Goal: Task Accomplishment & Management: Manage account settings

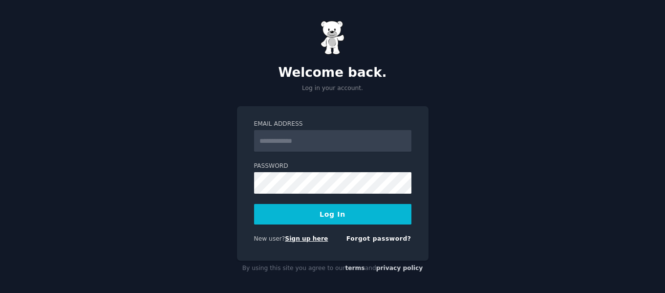
click at [301, 238] on link "Sign up here" at bounding box center [306, 238] width 43 height 7
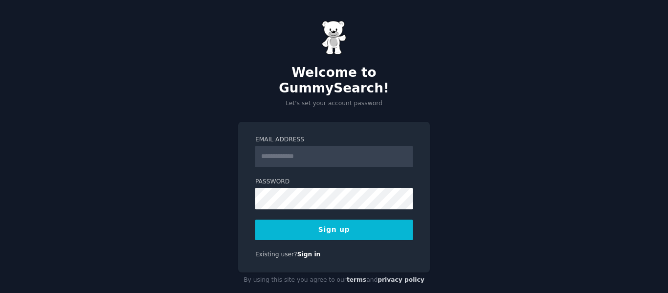
click at [340, 146] on input "Email Address" at bounding box center [333, 157] width 157 height 22
type input "**********"
click at [305, 219] on button "Sign up" at bounding box center [333, 229] width 157 height 21
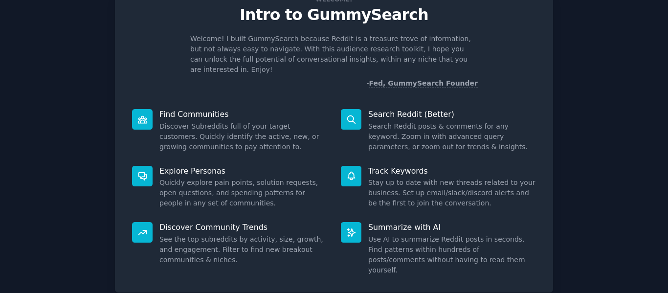
scroll to position [90, 0]
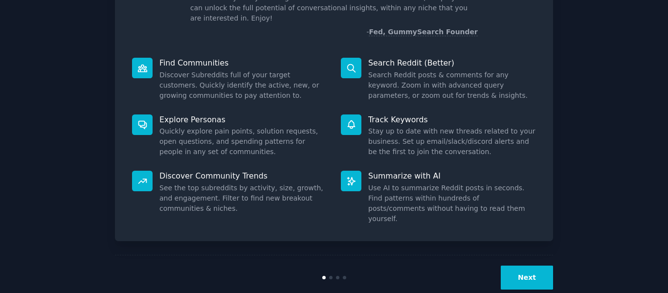
click at [532, 265] on button "Next" at bounding box center [527, 277] width 52 height 24
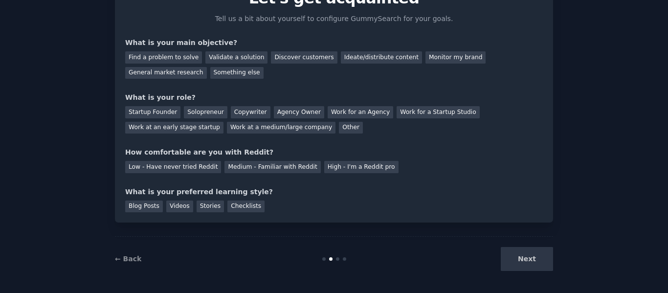
scroll to position [57, 0]
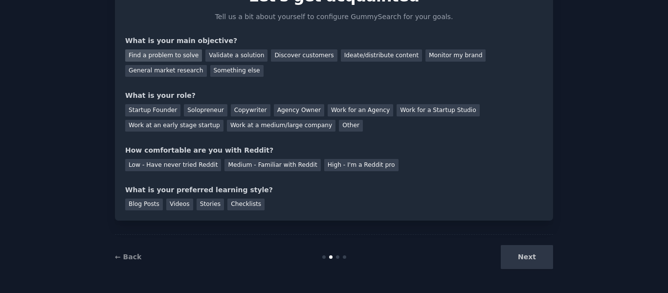
click at [152, 56] on div "Find a problem to solve" at bounding box center [163, 55] width 77 height 12
click at [191, 108] on div "Solopreneur" at bounding box center [205, 110] width 43 height 12
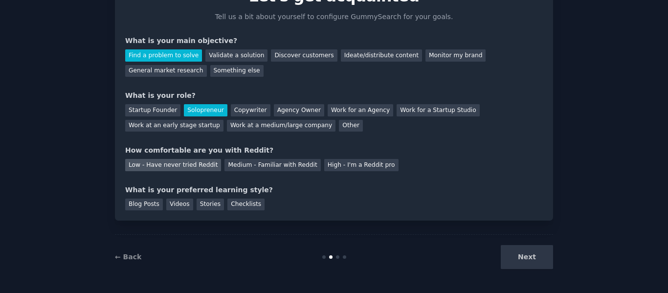
click at [171, 168] on div "Low - Have never tried Reddit" at bounding box center [173, 165] width 96 height 12
click at [146, 205] on div "Blog Posts" at bounding box center [144, 204] width 38 height 12
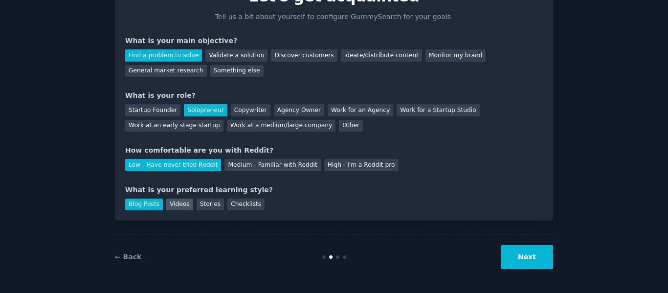
click at [178, 204] on div "Videos" at bounding box center [179, 204] width 27 height 12
click at [134, 207] on div "Blog Posts" at bounding box center [144, 204] width 38 height 12
click at [536, 263] on button "Next" at bounding box center [527, 257] width 52 height 24
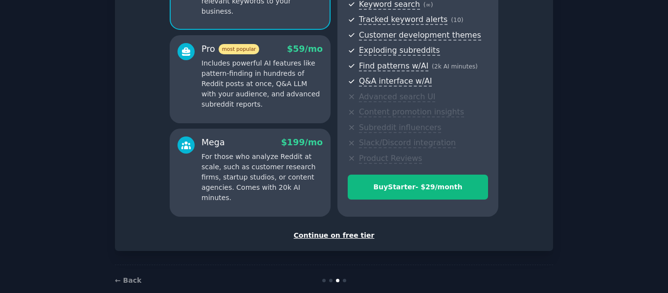
scroll to position [162, 0]
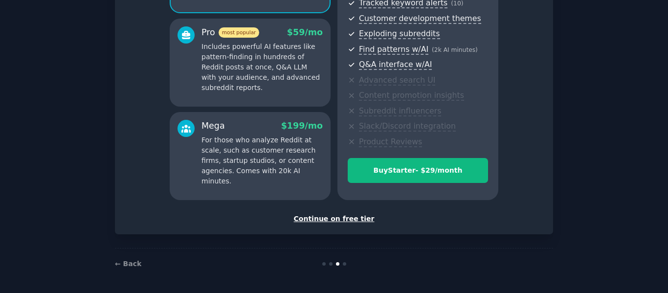
click at [351, 217] on div "Continue on free tier" at bounding box center [333, 219] width 417 height 10
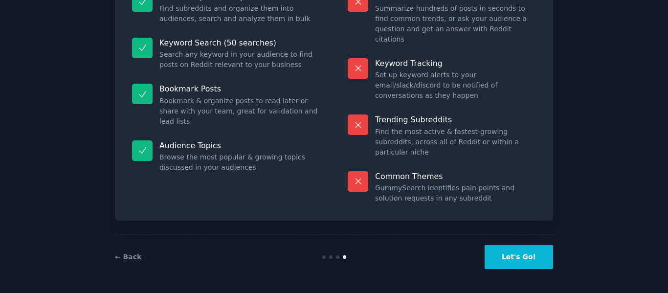
scroll to position [88, 0]
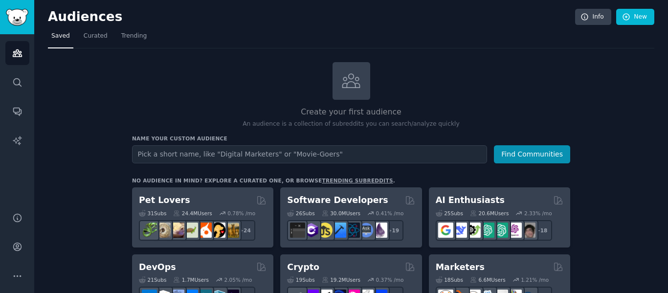
click at [313, 153] on input "text" at bounding box center [309, 154] width 355 height 18
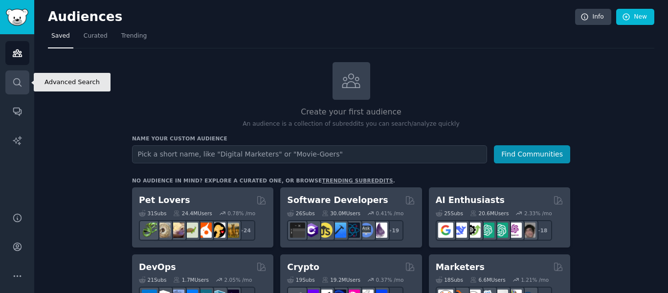
click at [20, 83] on icon "Sidebar" at bounding box center [17, 82] width 10 height 10
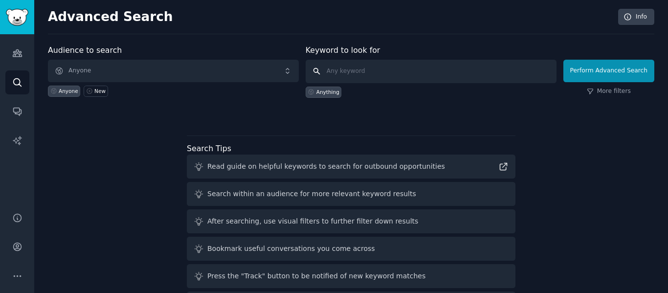
click at [393, 72] on input "text" at bounding box center [431, 71] width 251 height 23
type input "trade compliance"
click button "Perform Advanced Search" at bounding box center [608, 71] width 91 height 22
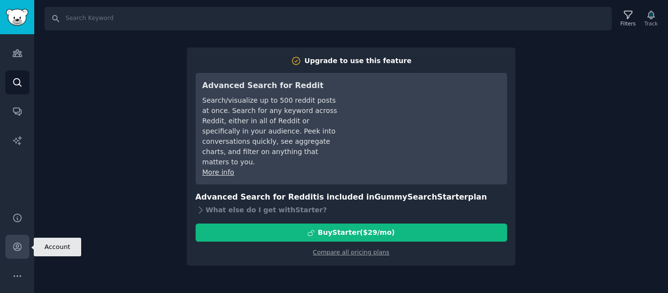
click at [15, 245] on icon "Sidebar" at bounding box center [17, 246] width 10 height 10
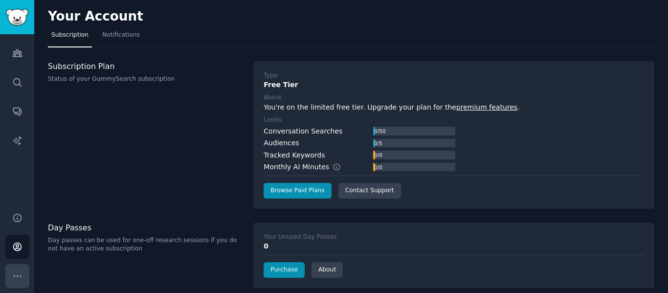
click at [15, 278] on icon "Sidebar" at bounding box center [17, 276] width 10 height 10
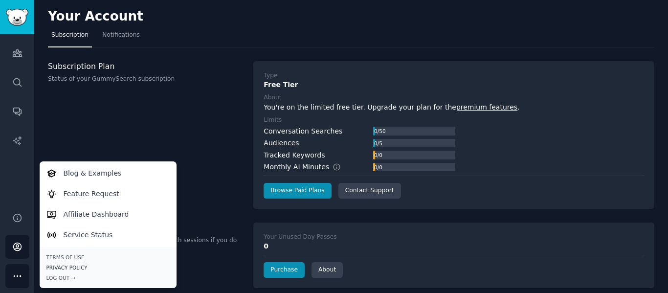
click at [70, 269] on link "Privacy Policy" at bounding box center [107, 267] width 123 height 7
click at [194, 142] on div "Subscription Plan Status of your GummySearch subscription" at bounding box center [145, 135] width 195 height 148
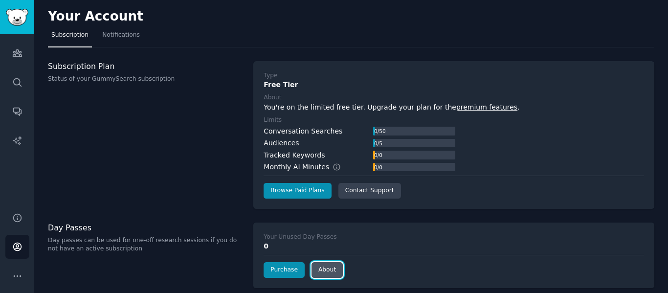
click at [329, 270] on link "About" at bounding box center [326, 270] width 31 height 16
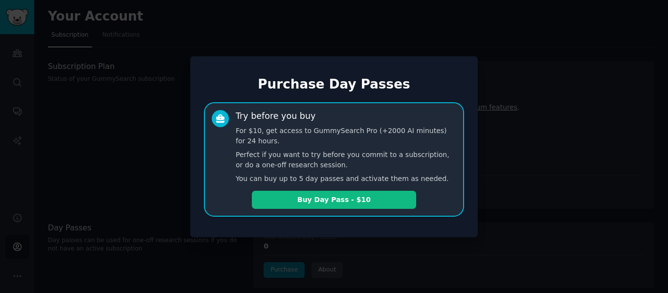
click at [381, 254] on div at bounding box center [334, 146] width 668 height 293
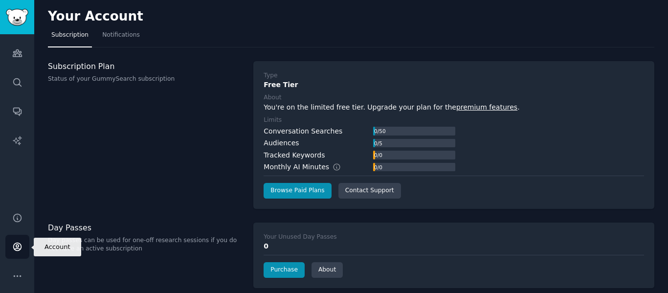
click at [17, 252] on link "Account" at bounding box center [17, 247] width 24 height 24
click at [123, 35] on span "Notifications" at bounding box center [121, 35] width 38 height 9
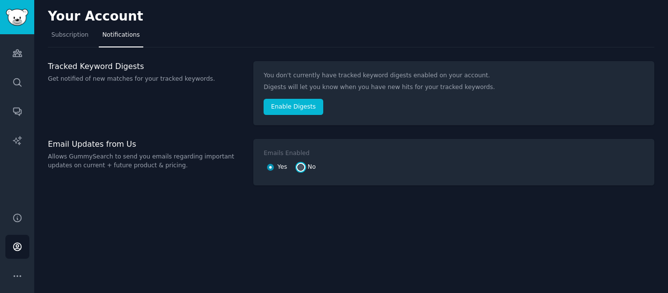
click at [300, 165] on input "No" at bounding box center [300, 167] width 7 height 7
radio input "false"
radio input "true"
click at [71, 33] on span "Subscription" at bounding box center [69, 35] width 37 height 9
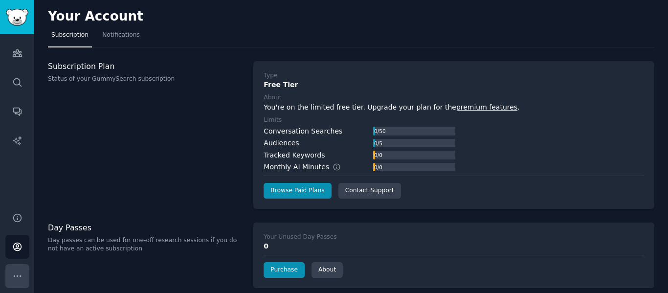
click at [16, 270] on button "More" at bounding box center [17, 276] width 24 height 24
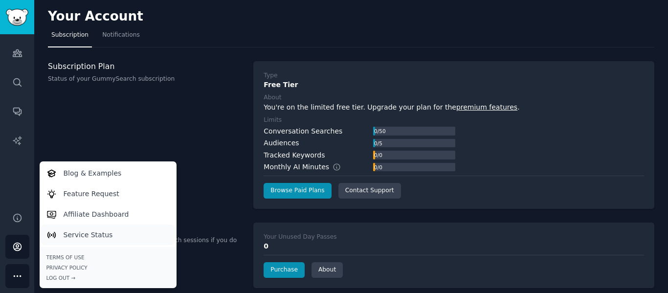
click at [100, 233] on p "Service Status" at bounding box center [88, 235] width 49 height 10
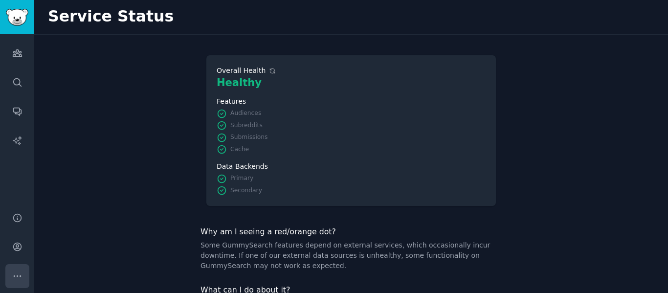
click at [17, 278] on icon "Sidebar" at bounding box center [17, 276] width 10 height 10
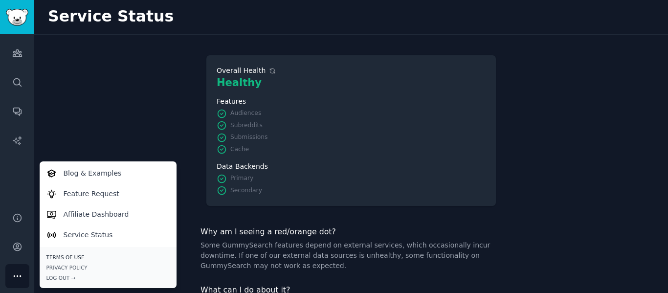
click at [74, 256] on link "Terms of Use" at bounding box center [107, 257] width 123 height 7
click at [71, 265] on link "Privacy Policy" at bounding box center [107, 267] width 123 height 7
click at [604, 185] on div "Overall Health Healthy Features Audiences Subreddits Submissions Cache Data Bac…" at bounding box center [351, 196] width 634 height 322
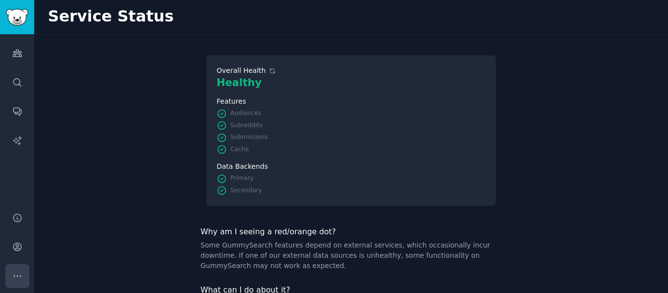
click at [13, 275] on icon "Sidebar" at bounding box center [17, 276] width 10 height 10
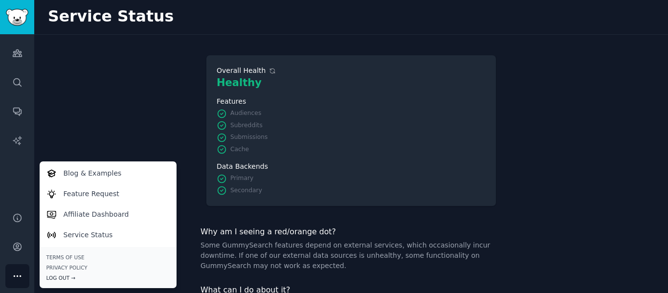
click at [77, 276] on div "Log Out →" at bounding box center [107, 277] width 123 height 7
